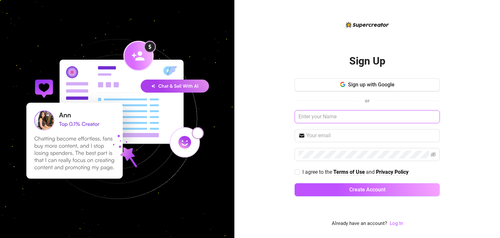
click at [393, 114] on input "text" at bounding box center [367, 116] width 145 height 13
type input "[PERSON_NAME]"
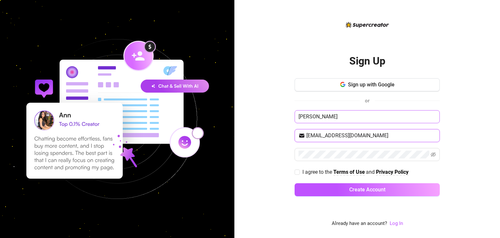
type input "[EMAIL_ADDRESS][DOMAIN_NAME]"
click at [434, 155] on icon "eye-invisible" at bounding box center [433, 154] width 5 height 5
click at [297, 172] on input "I agree to the Terms of Use and Privacy Policy" at bounding box center [297, 171] width 5 height 5
checkbox input "true"
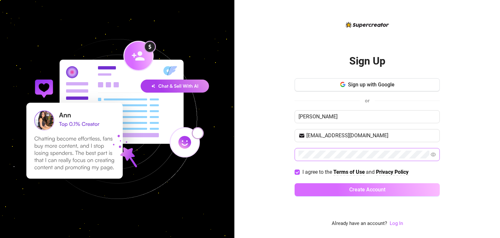
click at [347, 186] on button "Create Account" at bounding box center [367, 189] width 145 height 13
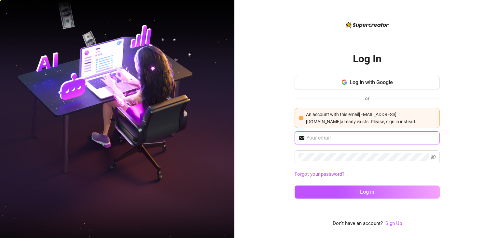
click at [354, 136] on input "text" at bounding box center [371, 138] width 130 height 8
type input "[EMAIL_ADDRESS][DOMAIN_NAME]"
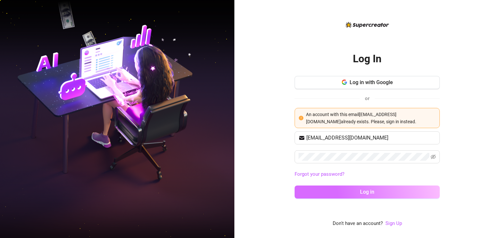
click at [374, 191] on span "Log in" at bounding box center [367, 192] width 14 height 6
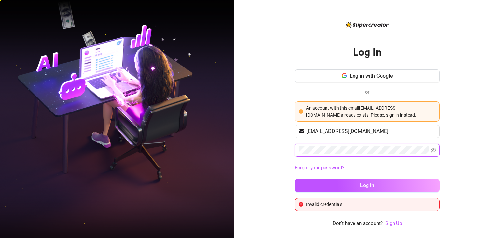
click at [295, 179] on button "Log in" at bounding box center [367, 185] width 145 height 13
click at [436, 150] on icon "eye-invisible" at bounding box center [433, 150] width 5 height 5
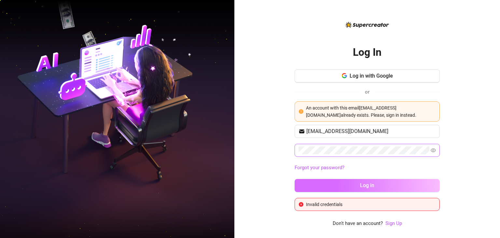
click at [363, 183] on span "Log in" at bounding box center [367, 185] width 14 height 6
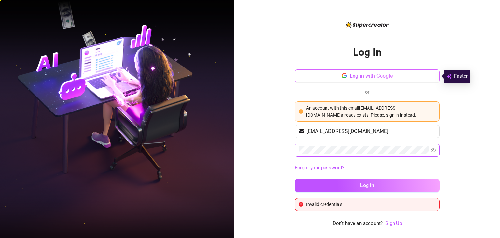
click at [381, 79] on button "Log in with Google" at bounding box center [367, 75] width 145 height 13
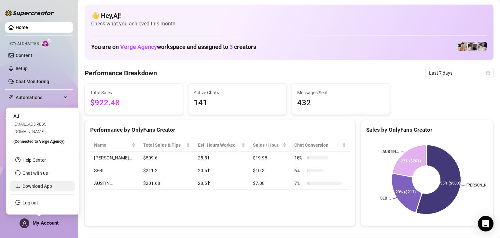
click at [51, 187] on link "Download App" at bounding box center [37, 185] width 30 height 5
